Goal: Check status: Check status

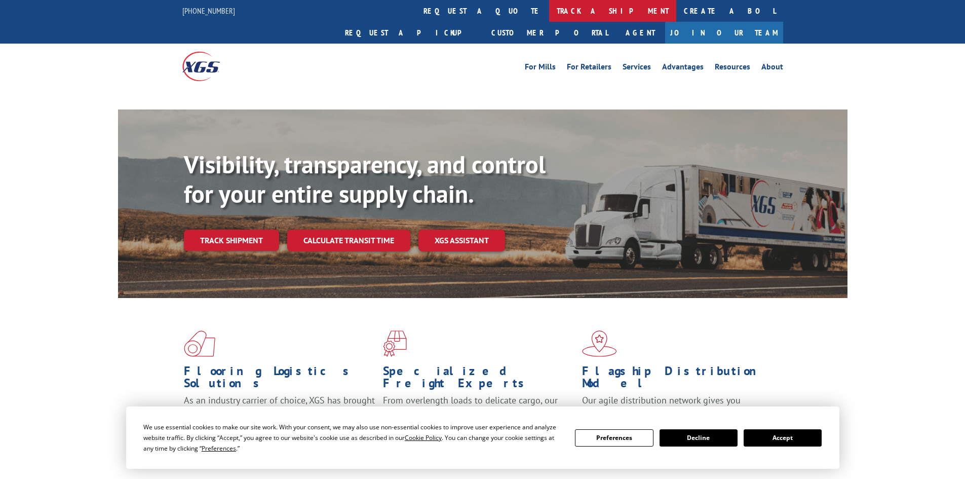
click at [549, 7] on link "track a shipment" at bounding box center [612, 11] width 127 height 22
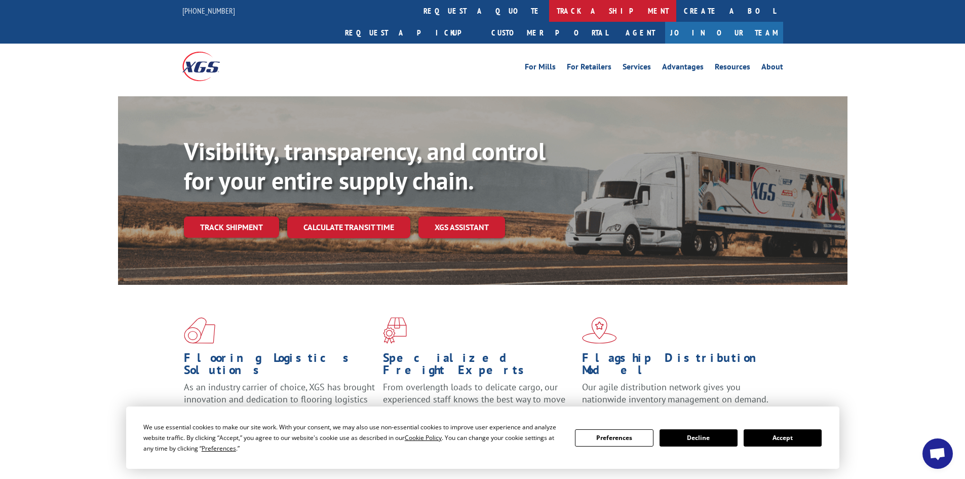
click at [549, 9] on link "track a shipment" at bounding box center [612, 11] width 127 height 22
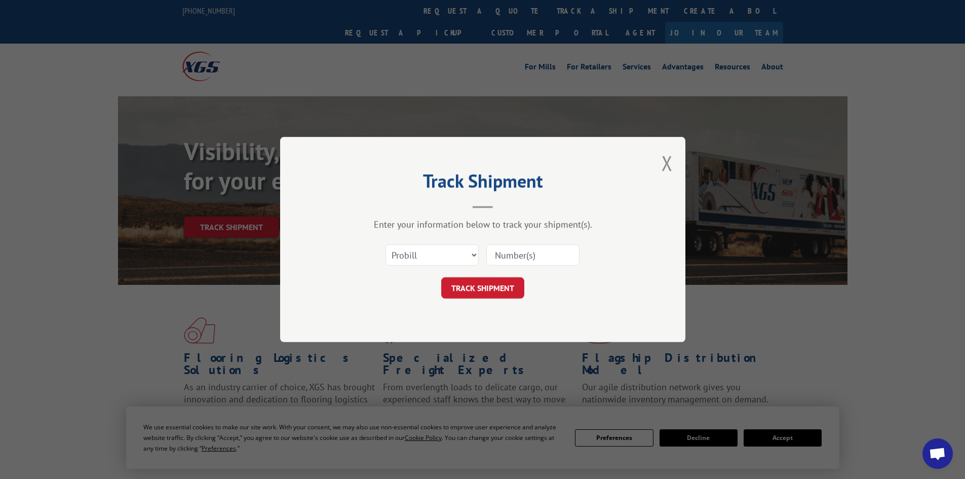
click at [510, 257] on input at bounding box center [532, 254] width 93 height 21
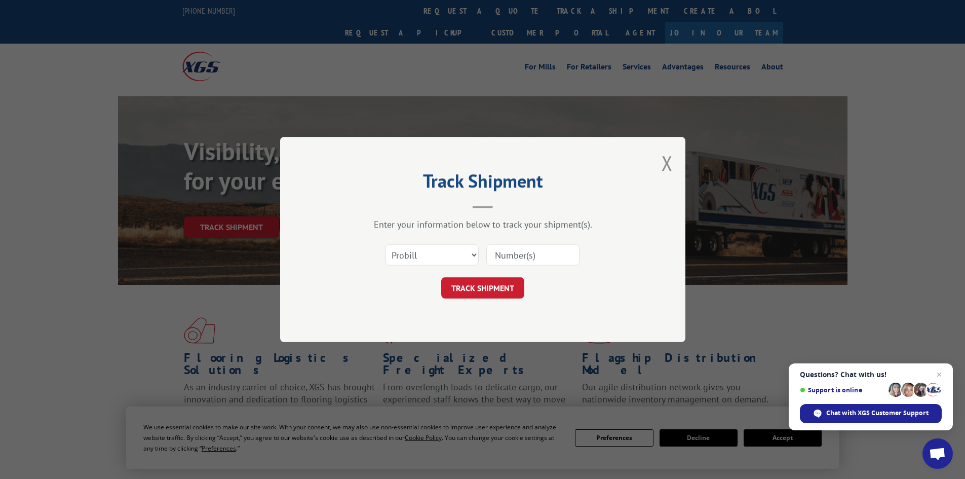
paste input "263277250925"
type input "263277250925"
click at [514, 290] on button "TRACK SHIPMENT" at bounding box center [482, 287] width 83 height 21
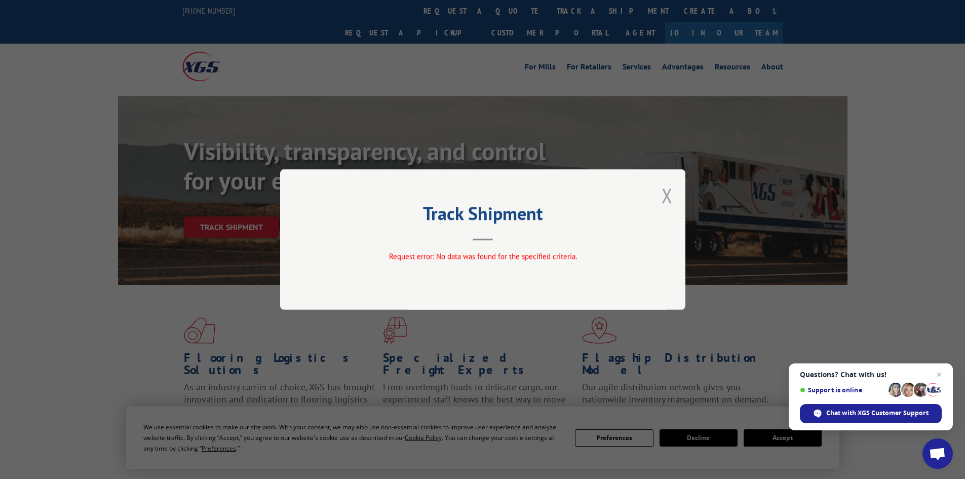
click at [668, 191] on button "Close modal" at bounding box center [666, 195] width 11 height 27
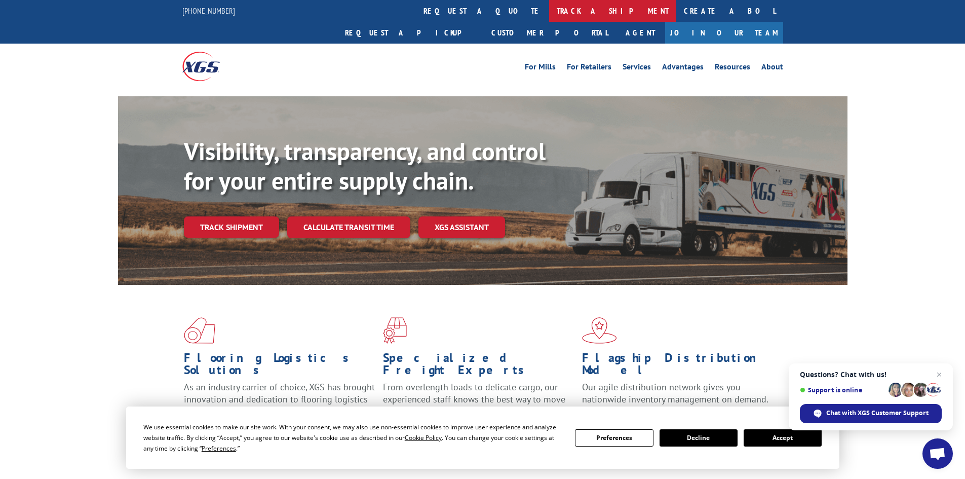
click at [549, 6] on link "track a shipment" at bounding box center [612, 11] width 127 height 22
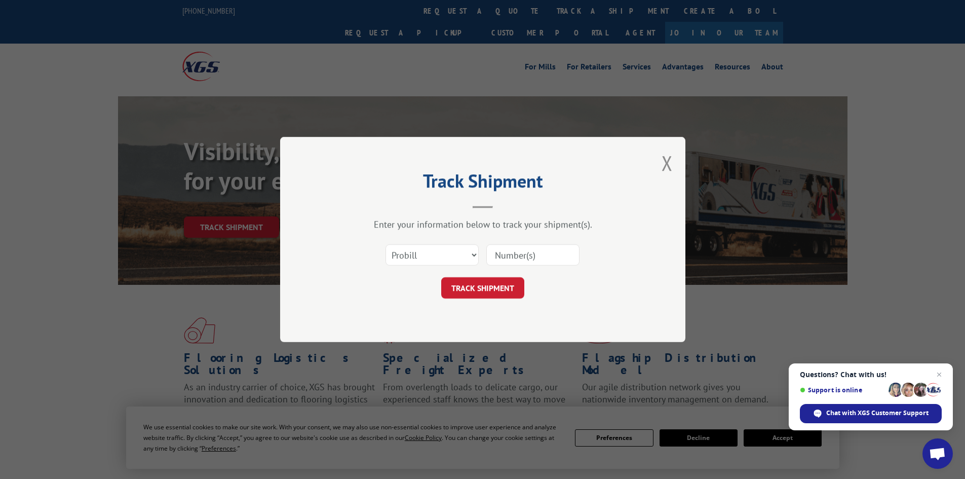
click at [507, 256] on input at bounding box center [532, 254] width 93 height 21
paste input "469628"
type input "469628"
click at [511, 287] on button "TRACK SHIPMENT" at bounding box center [482, 287] width 83 height 21
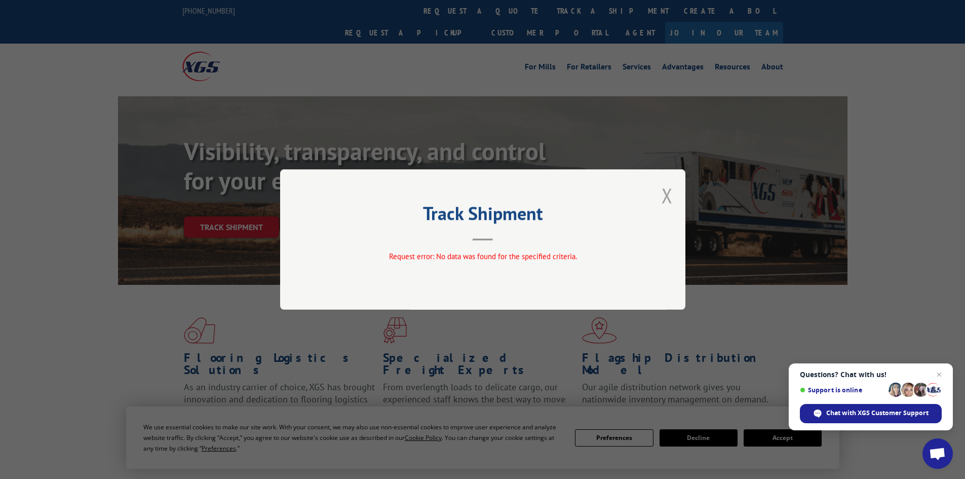
click at [667, 199] on button "Close modal" at bounding box center [666, 195] width 11 height 27
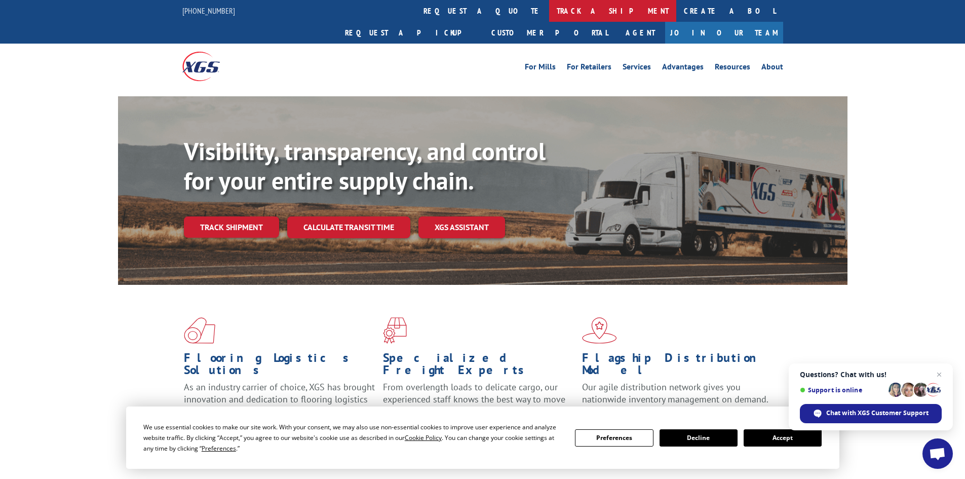
click at [549, 18] on link "track a shipment" at bounding box center [612, 11] width 127 height 22
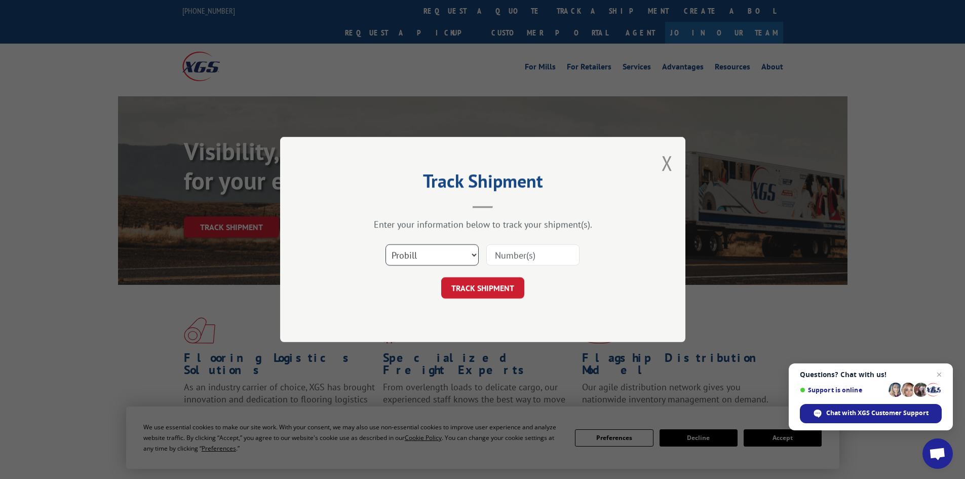
click at [420, 257] on select "Select category... Probill BOL PO" at bounding box center [431, 254] width 93 height 21
select select "bol"
click at [385, 244] on select "Select category... Probill BOL PO" at bounding box center [431, 254] width 93 height 21
click at [507, 252] on input at bounding box center [532, 254] width 93 height 21
paste input "469628"
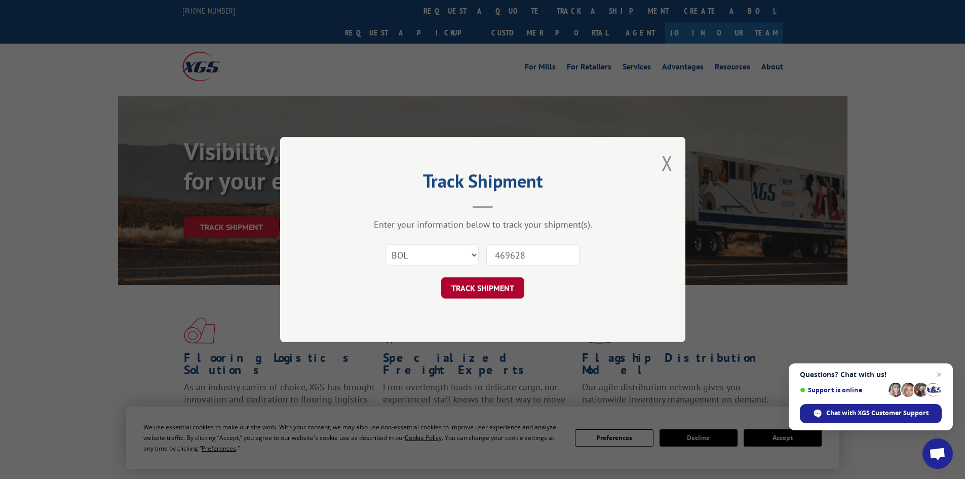
type input "469628"
click at [499, 282] on button "TRACK SHIPMENT" at bounding box center [482, 287] width 83 height 21
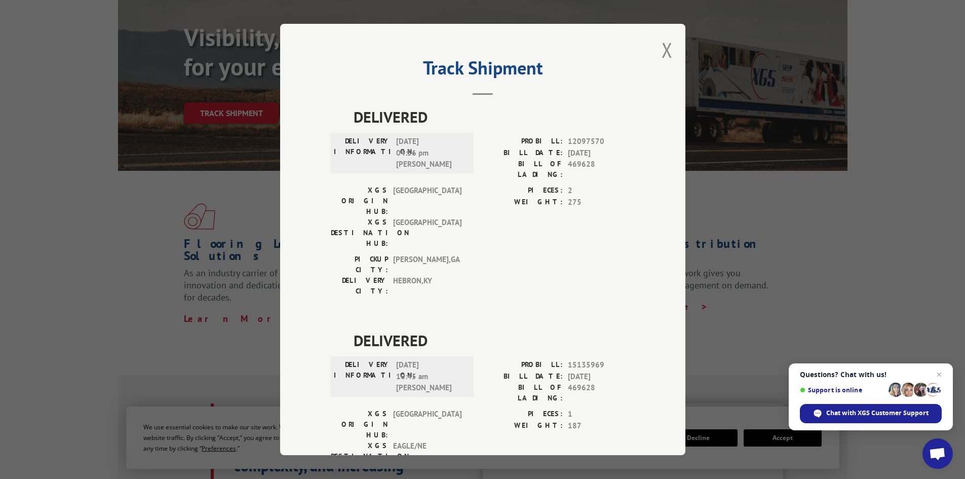
scroll to position [101, 0]
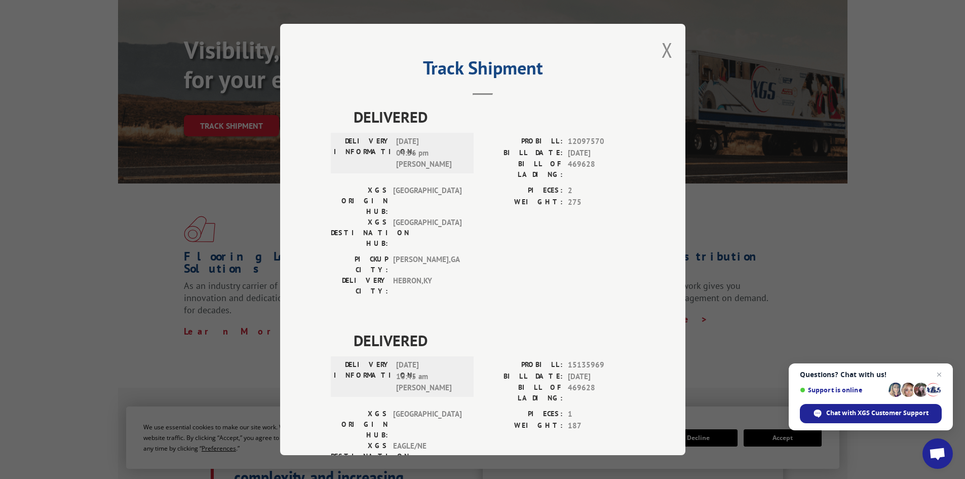
click at [665, 53] on button "Close modal" at bounding box center [666, 49] width 11 height 27
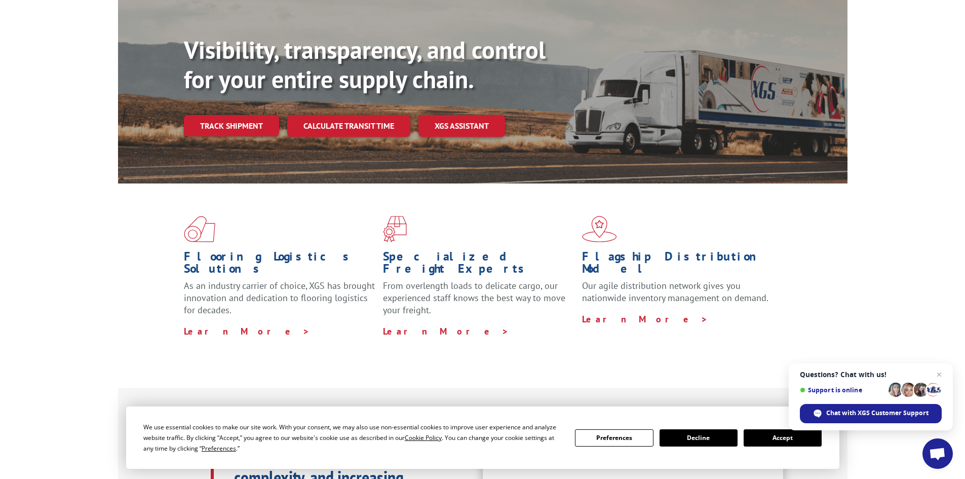
scroll to position [0, 0]
